Goal: Find specific page/section: Find specific page/section

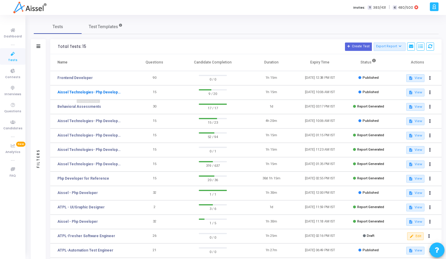
click at [87, 93] on link "Aissel Technologies- Php Developer-" at bounding box center [88, 91] width 63 height 5
